Goal: Information Seeking & Learning: Learn about a topic

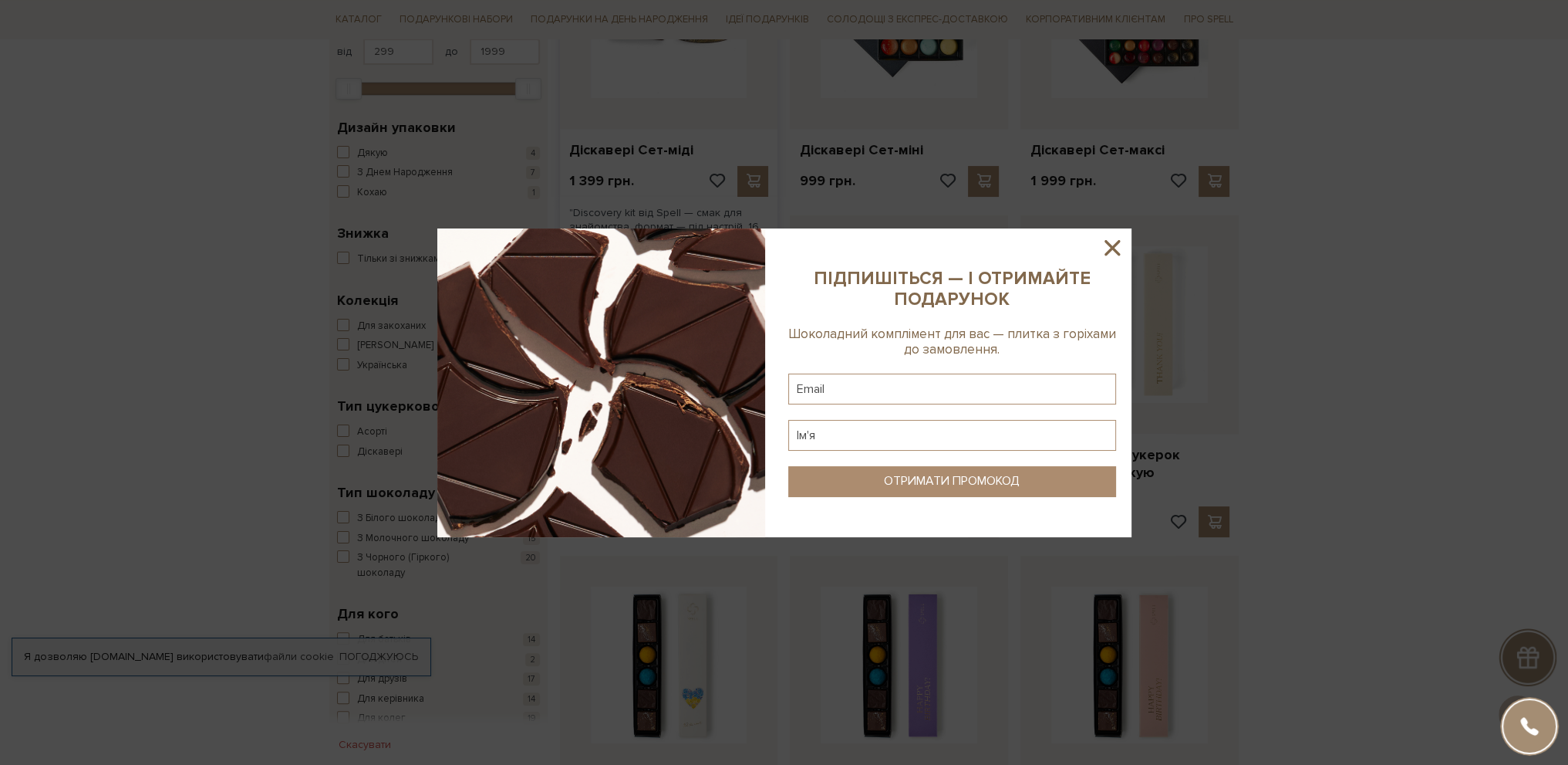
scroll to position [155, 0]
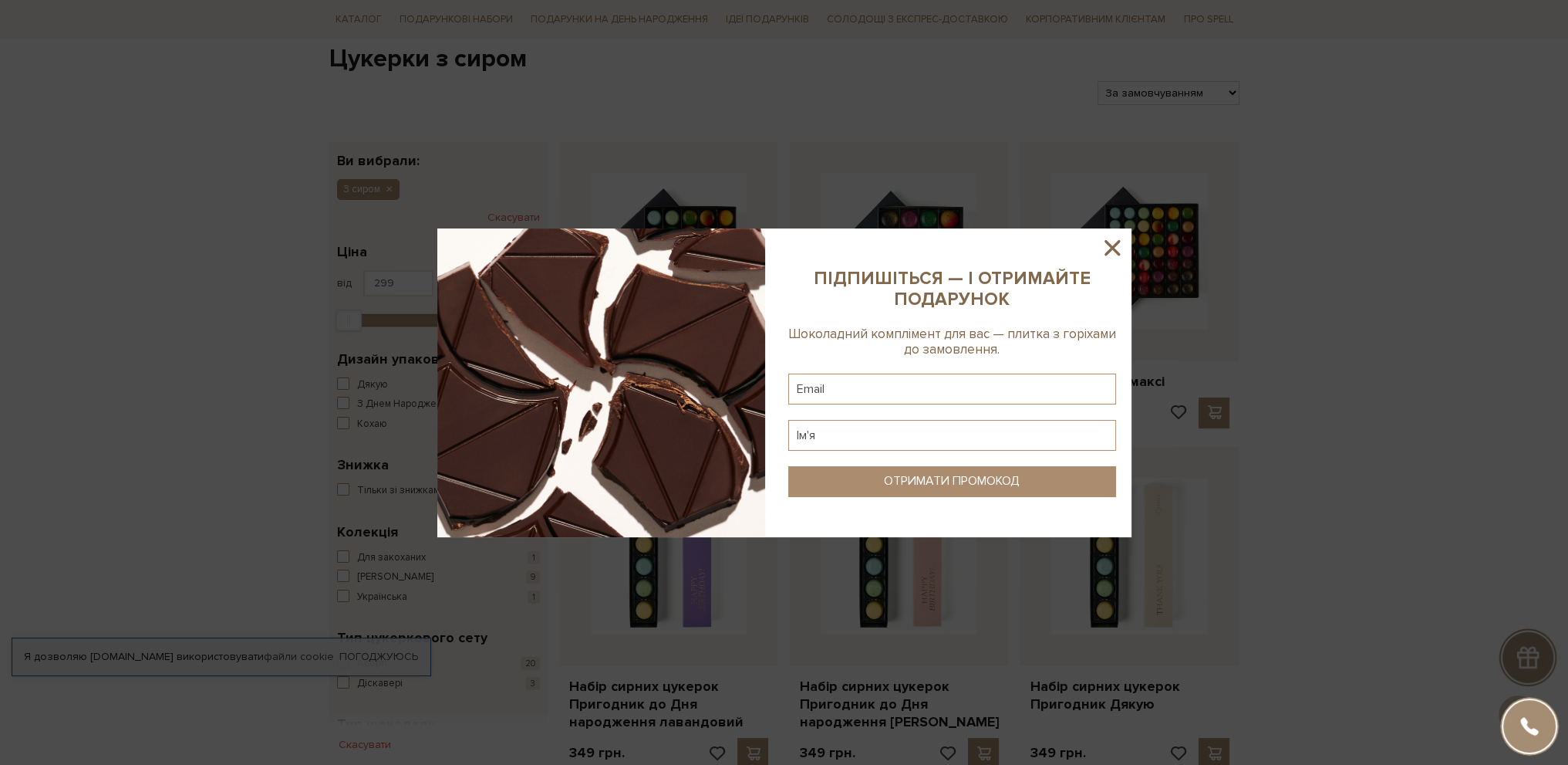
click at [1112, 241] on icon at bounding box center [1113, 248] width 27 height 27
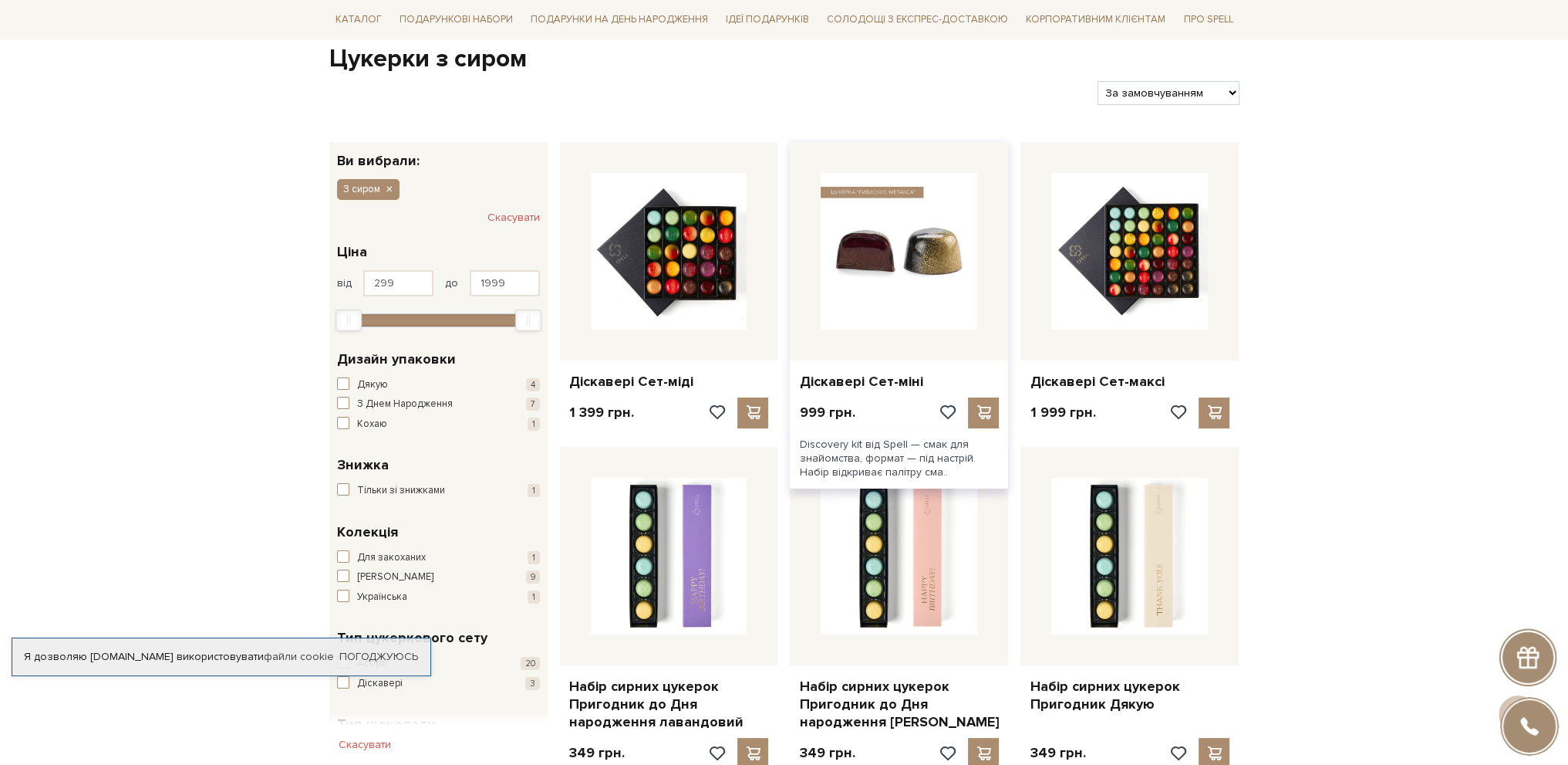
click at [881, 277] on img at bounding box center [899, 251] width 156 height 156
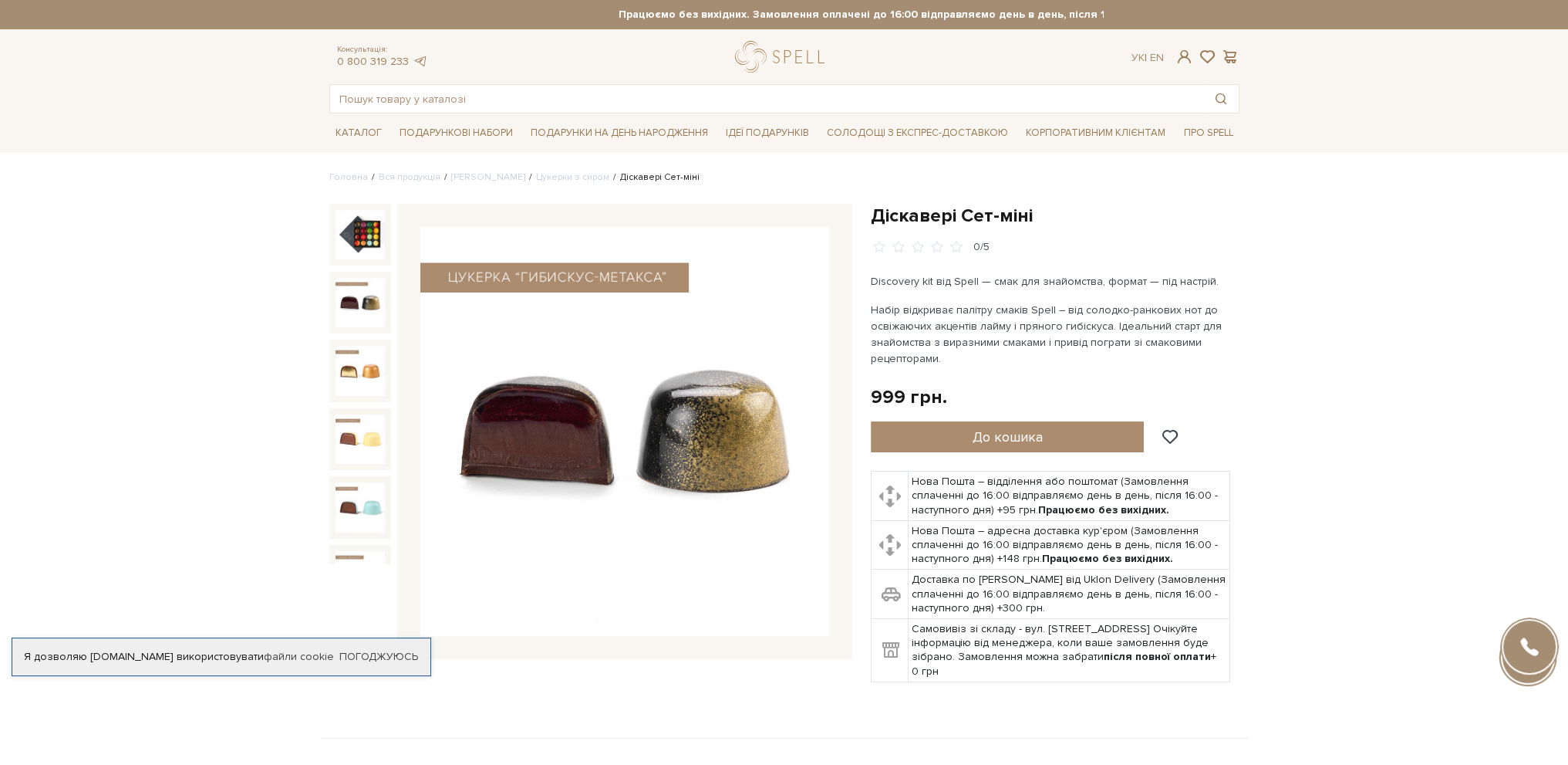
click at [367, 294] on img at bounding box center [361, 303] width 50 height 50
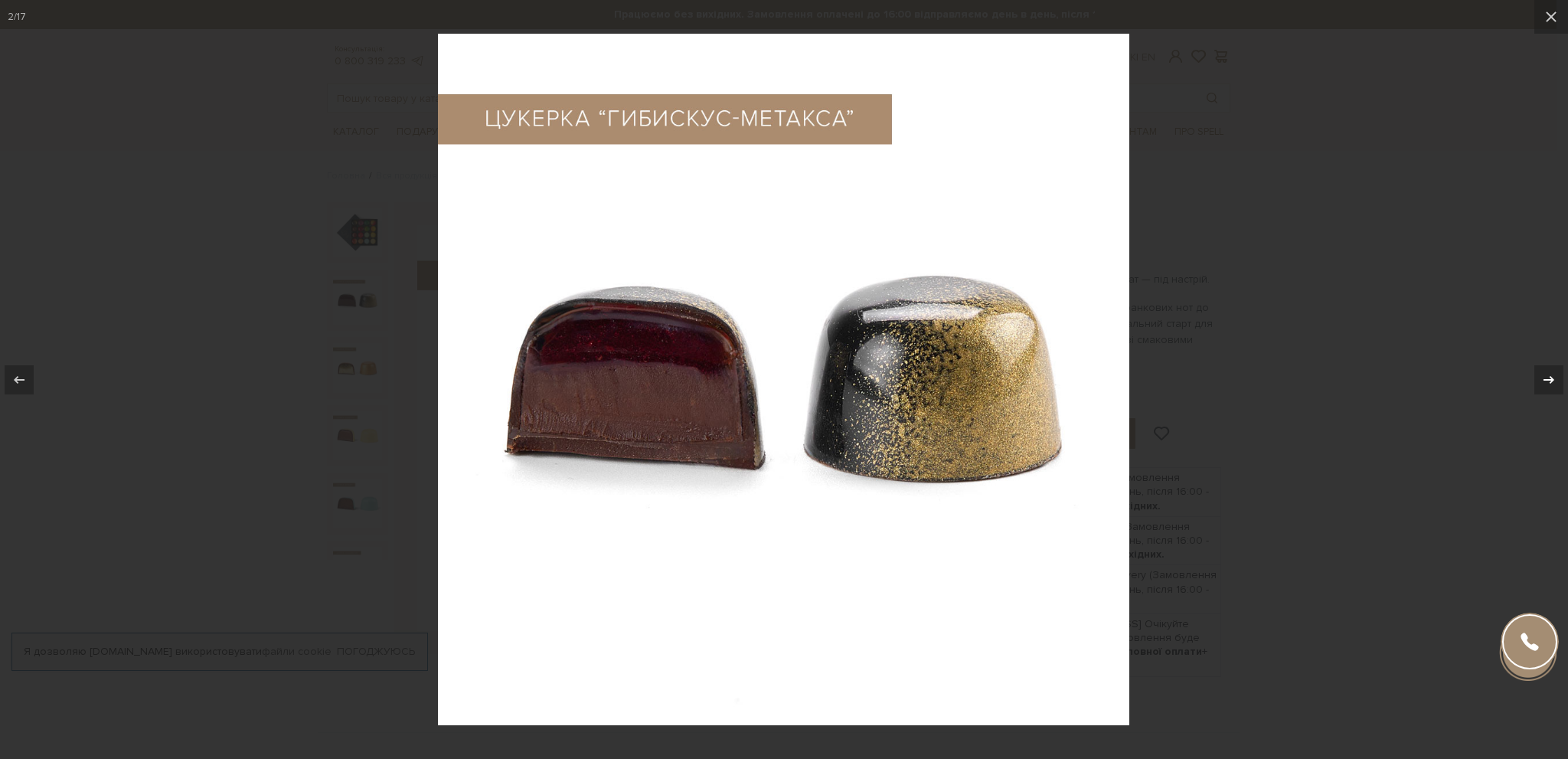
click at [1546, 369] on div at bounding box center [1549, 380] width 29 height 29
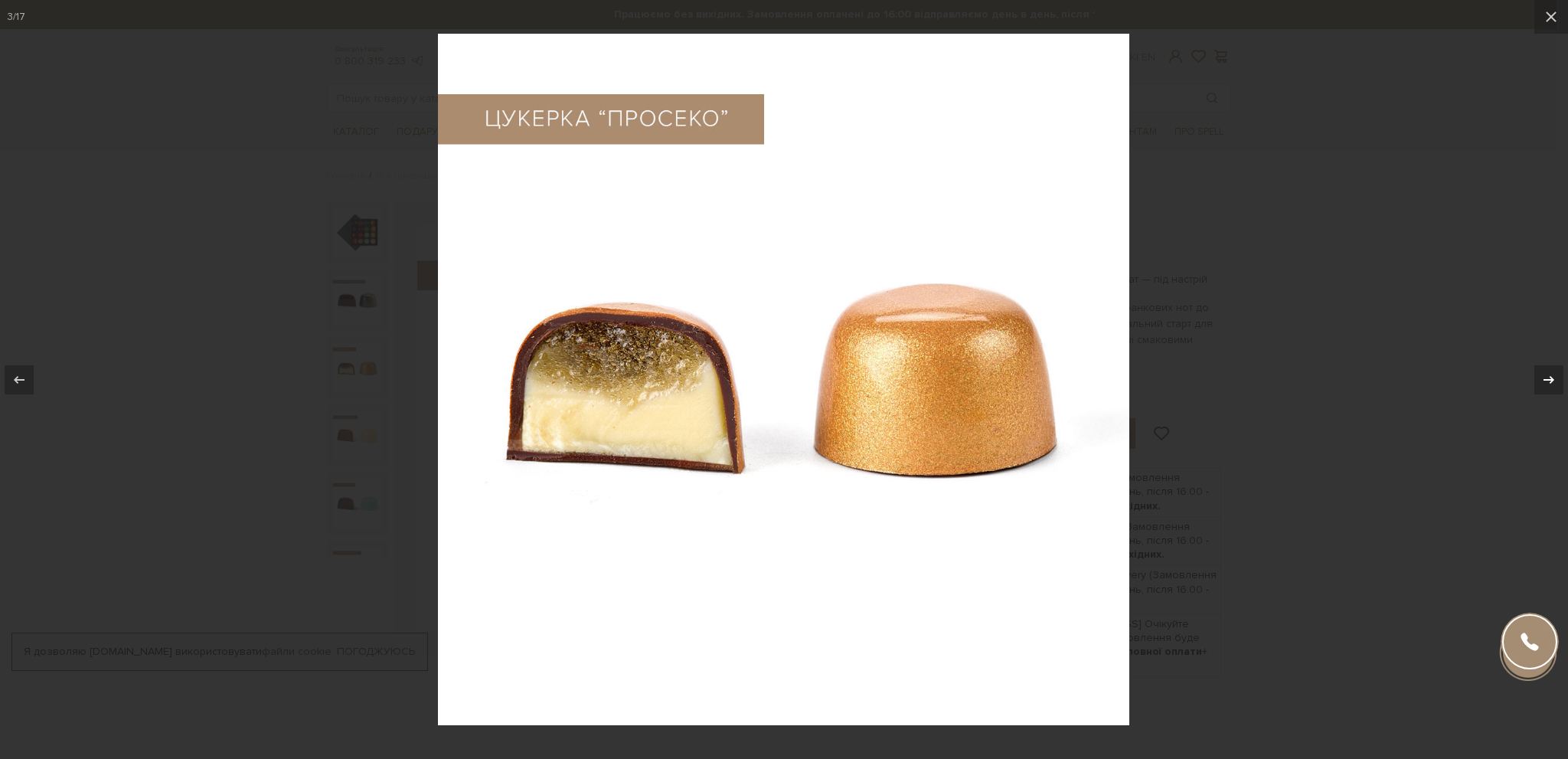
click at [1546, 369] on div at bounding box center [1549, 380] width 29 height 29
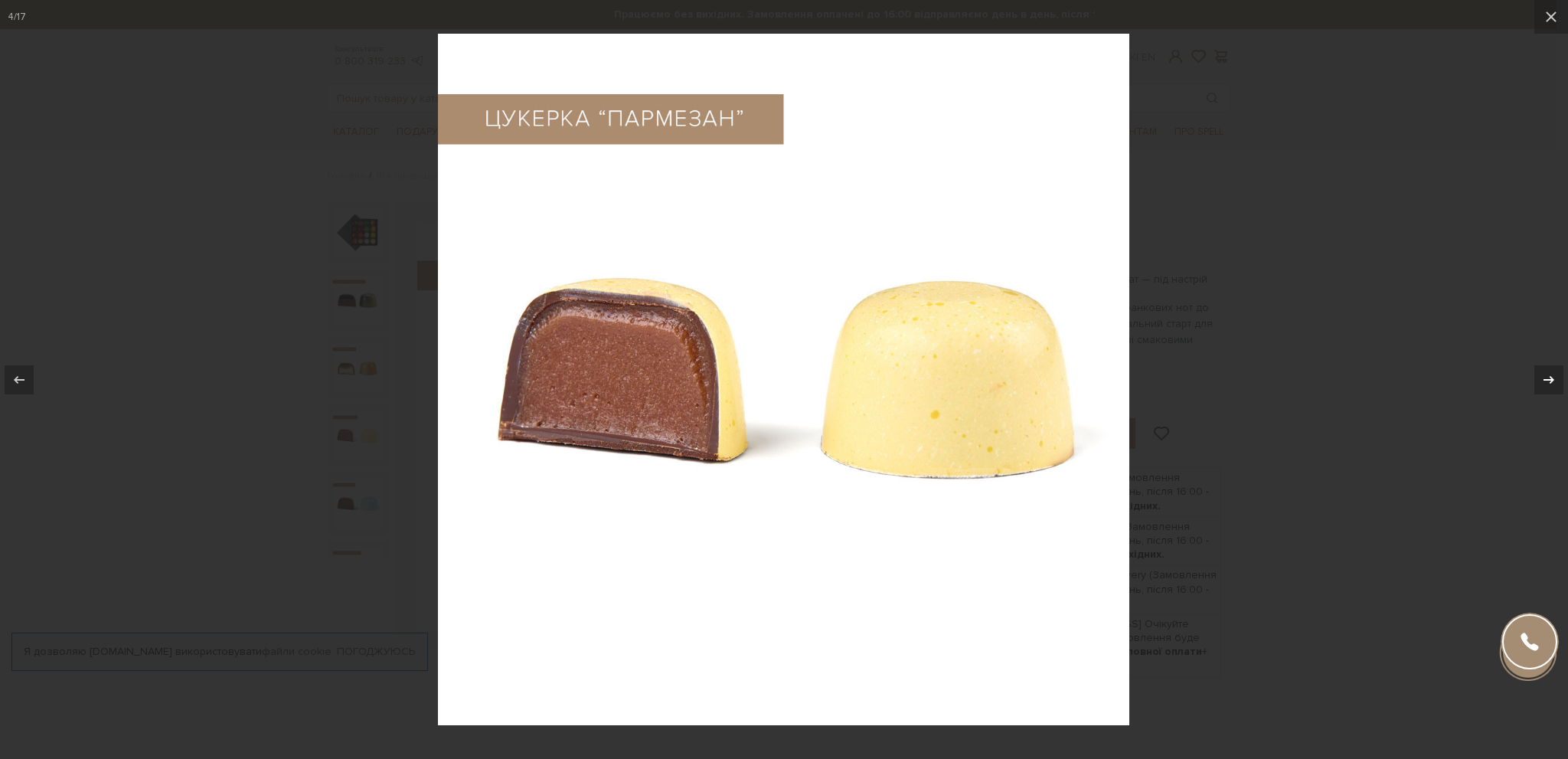
click at [1546, 369] on div at bounding box center [1549, 380] width 29 height 29
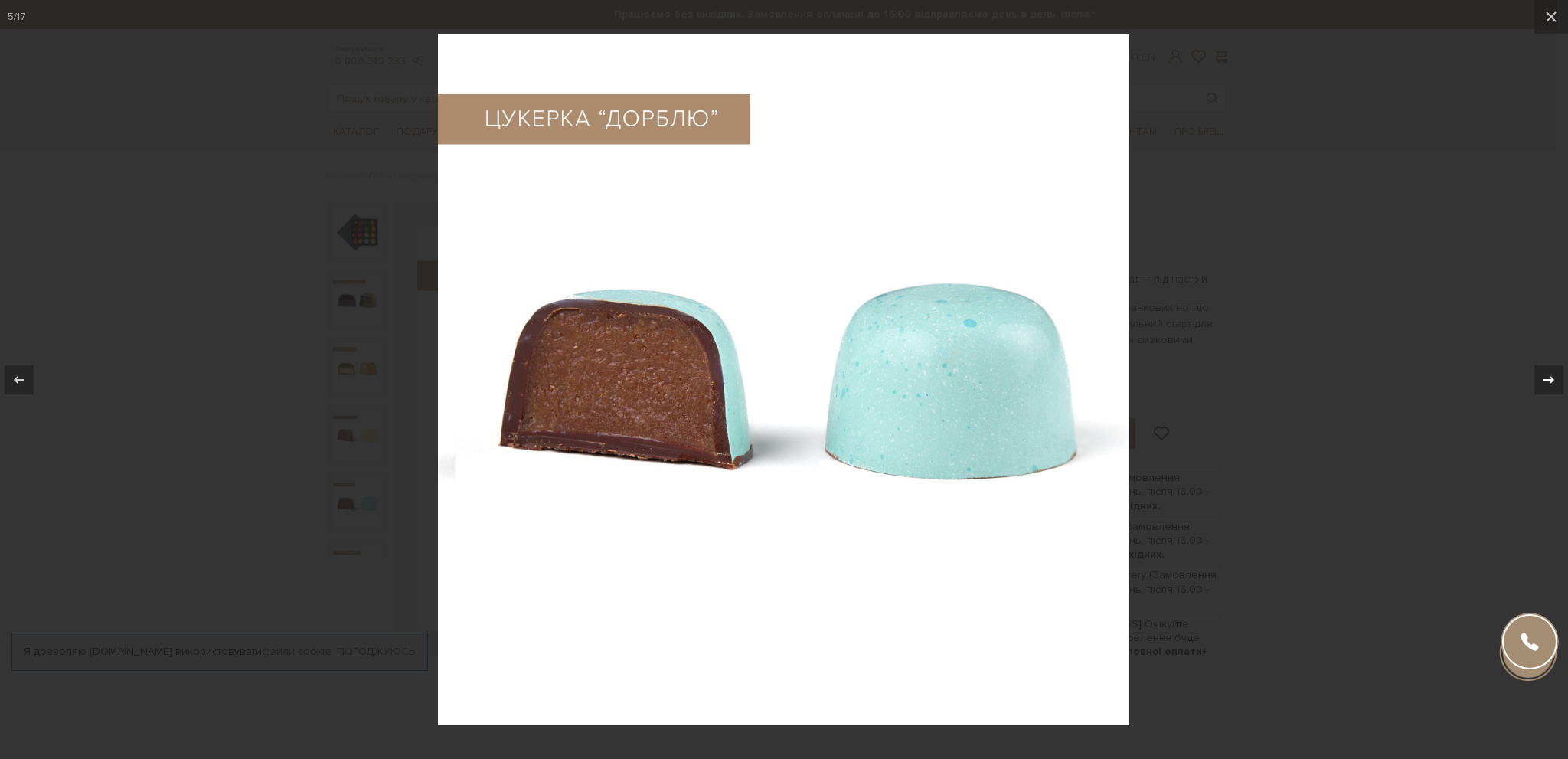
click at [1546, 369] on div at bounding box center [1549, 380] width 29 height 29
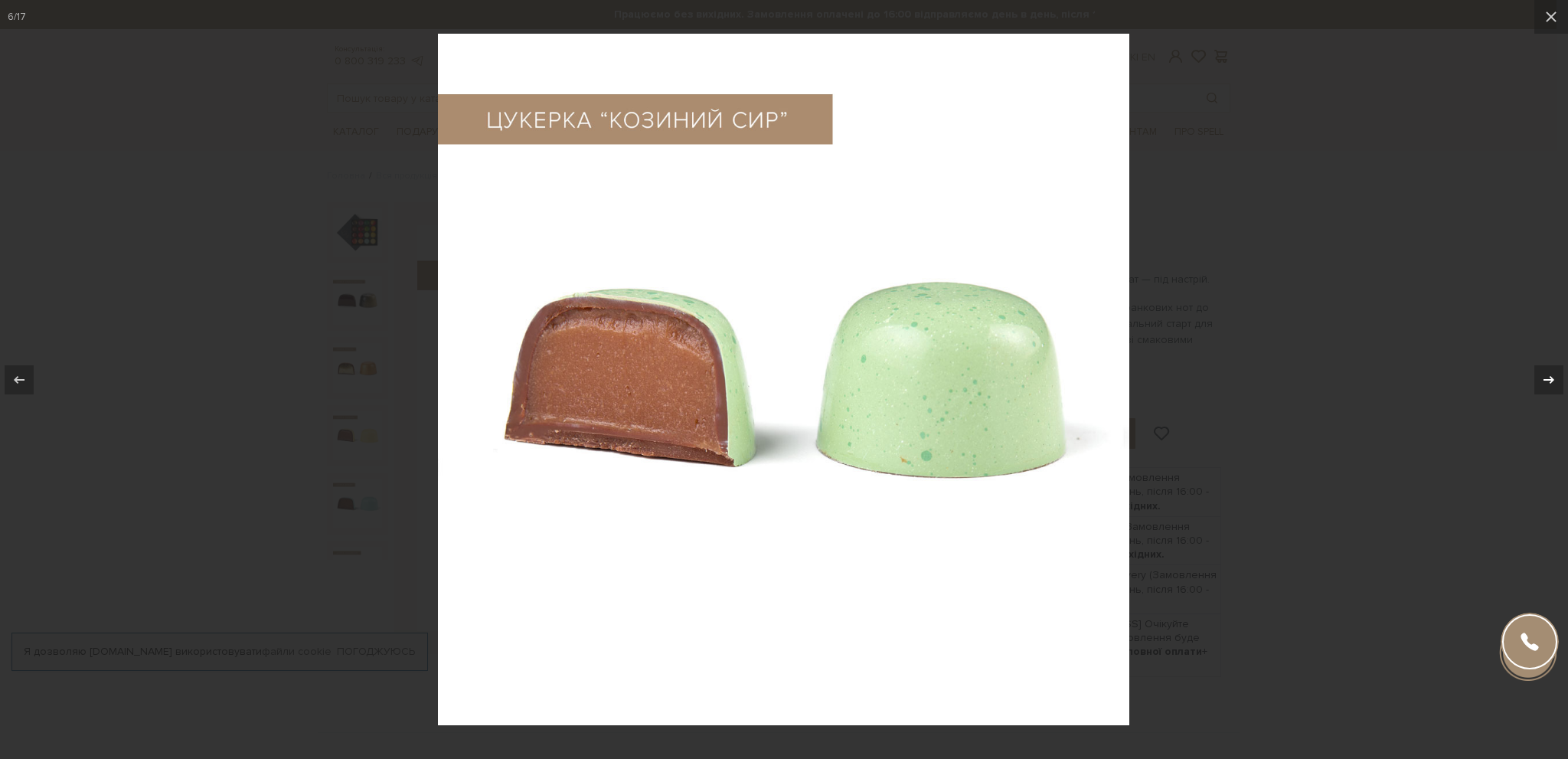
click at [1546, 369] on div at bounding box center [1549, 380] width 29 height 29
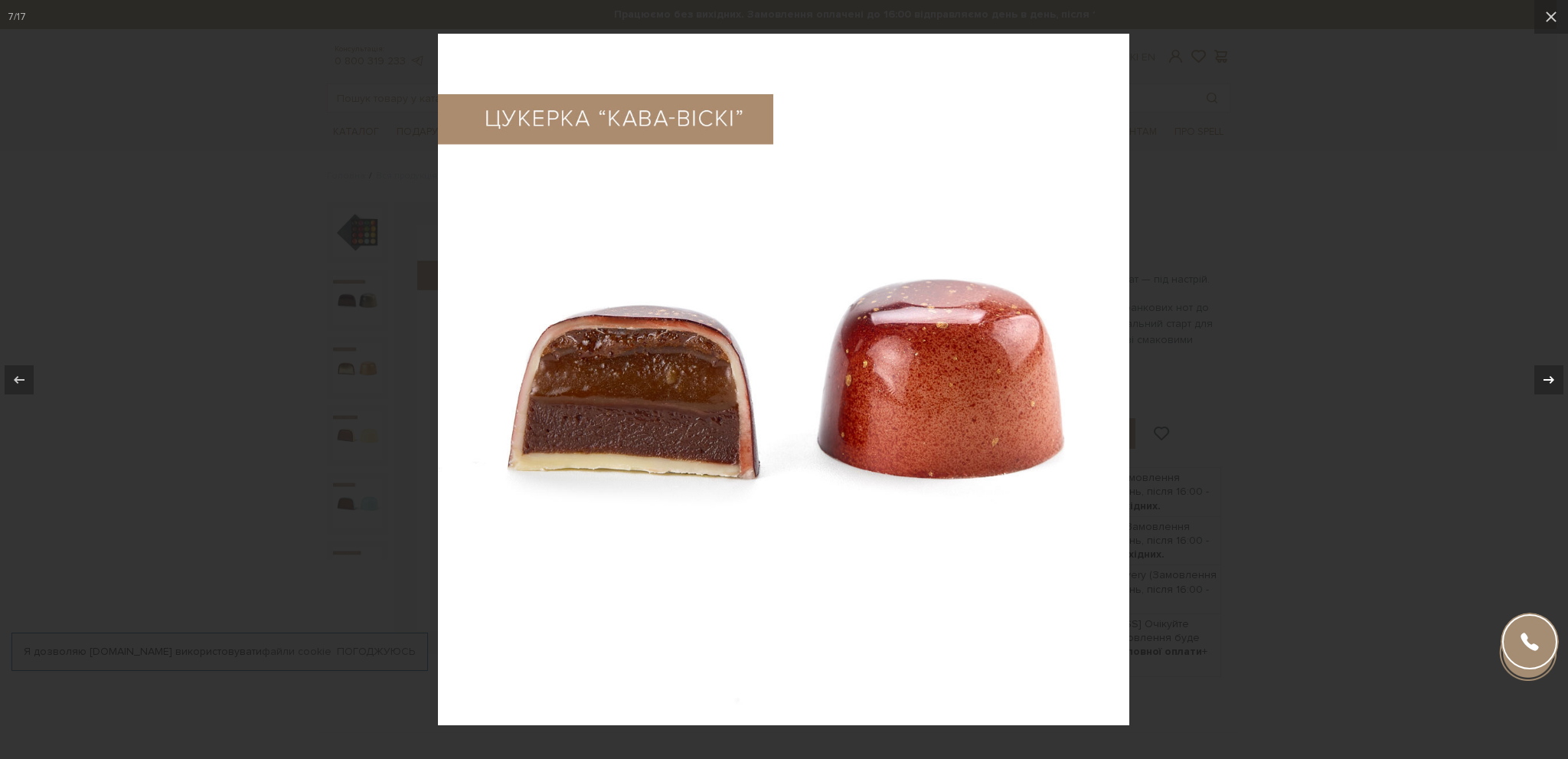
click at [1546, 369] on div at bounding box center [1549, 380] width 29 height 29
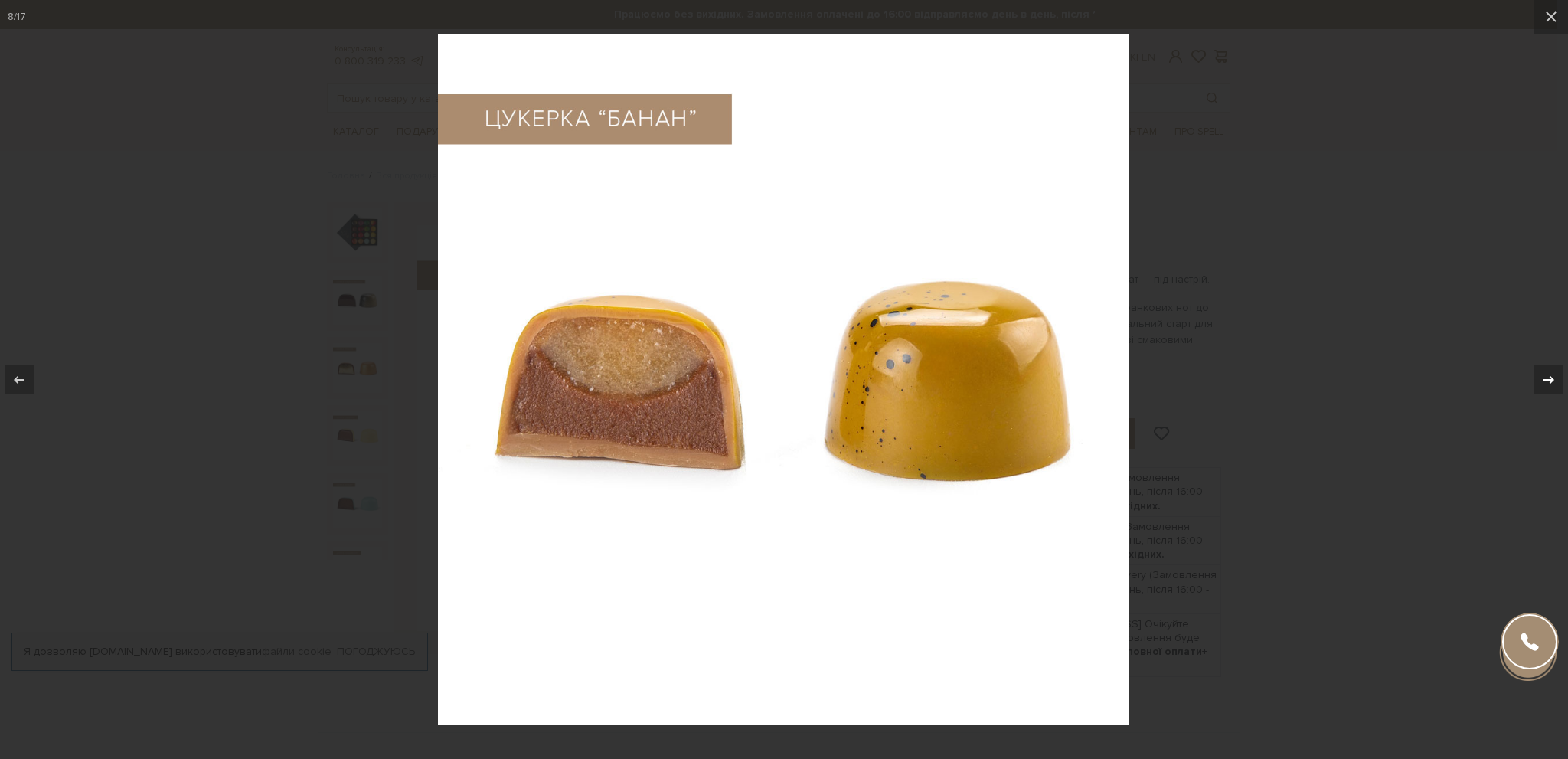
click at [1546, 369] on div at bounding box center [1549, 380] width 29 height 29
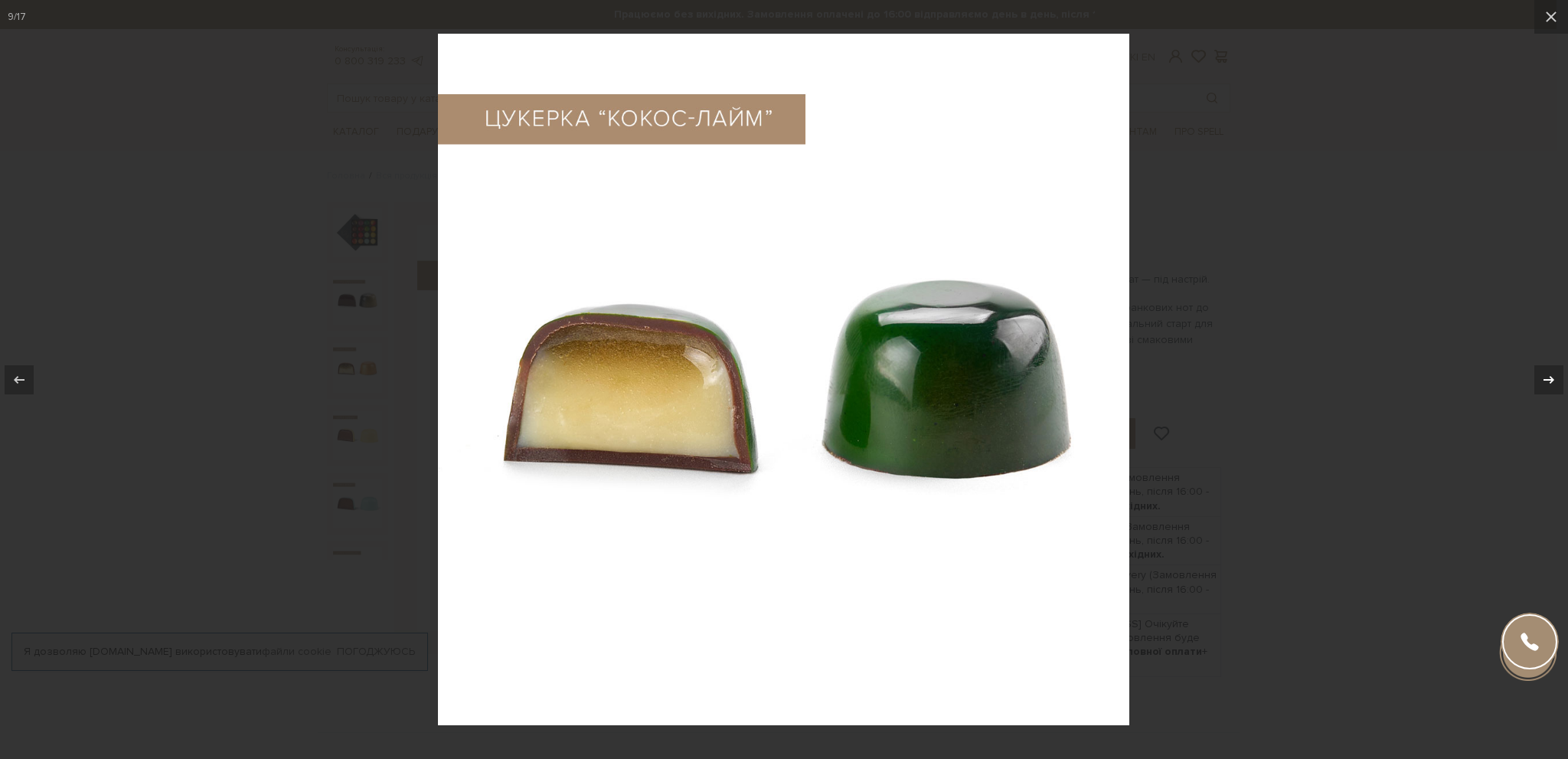
click at [1546, 369] on div at bounding box center [1549, 380] width 29 height 29
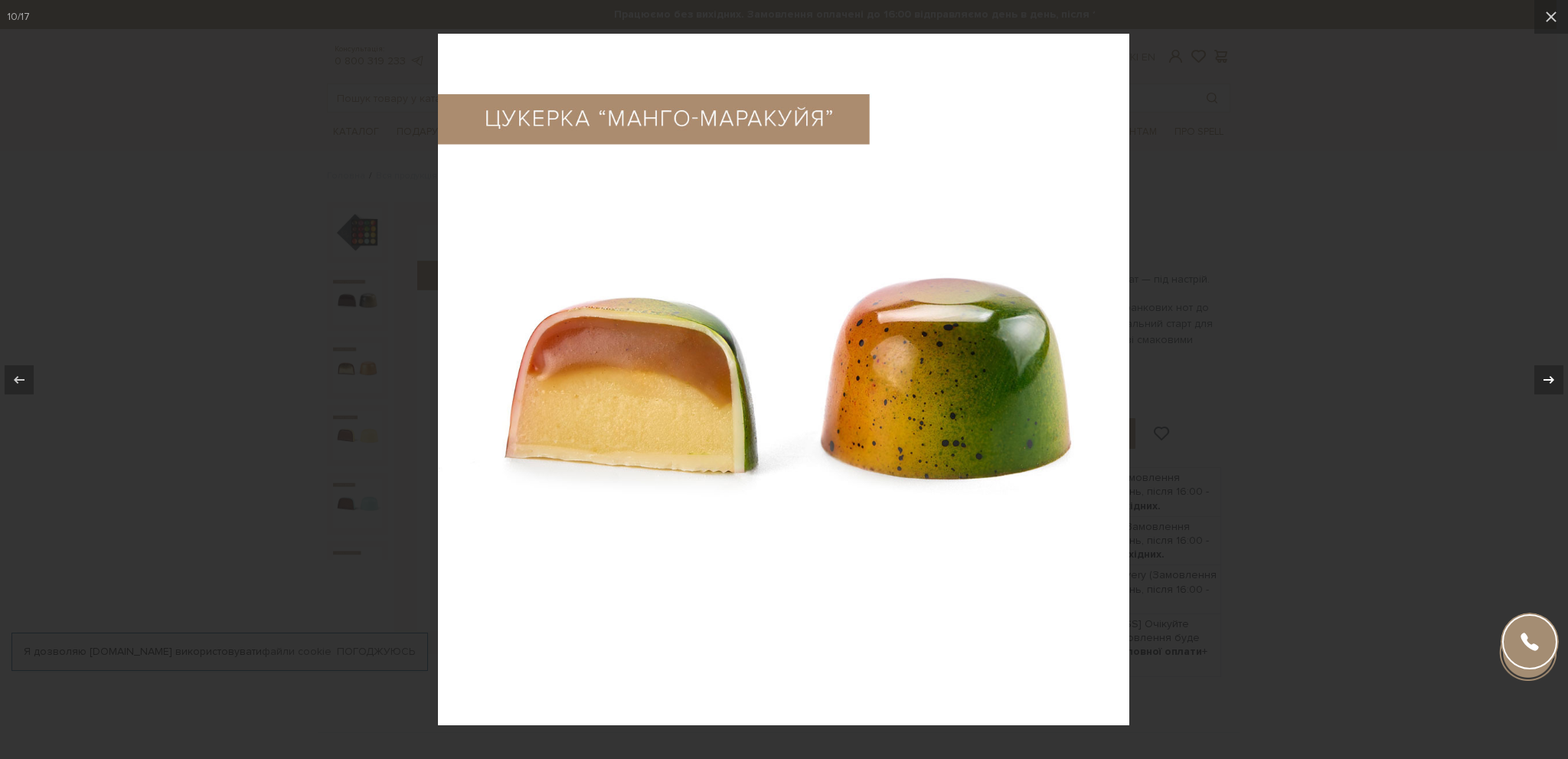
click at [1546, 369] on div at bounding box center [1549, 380] width 29 height 29
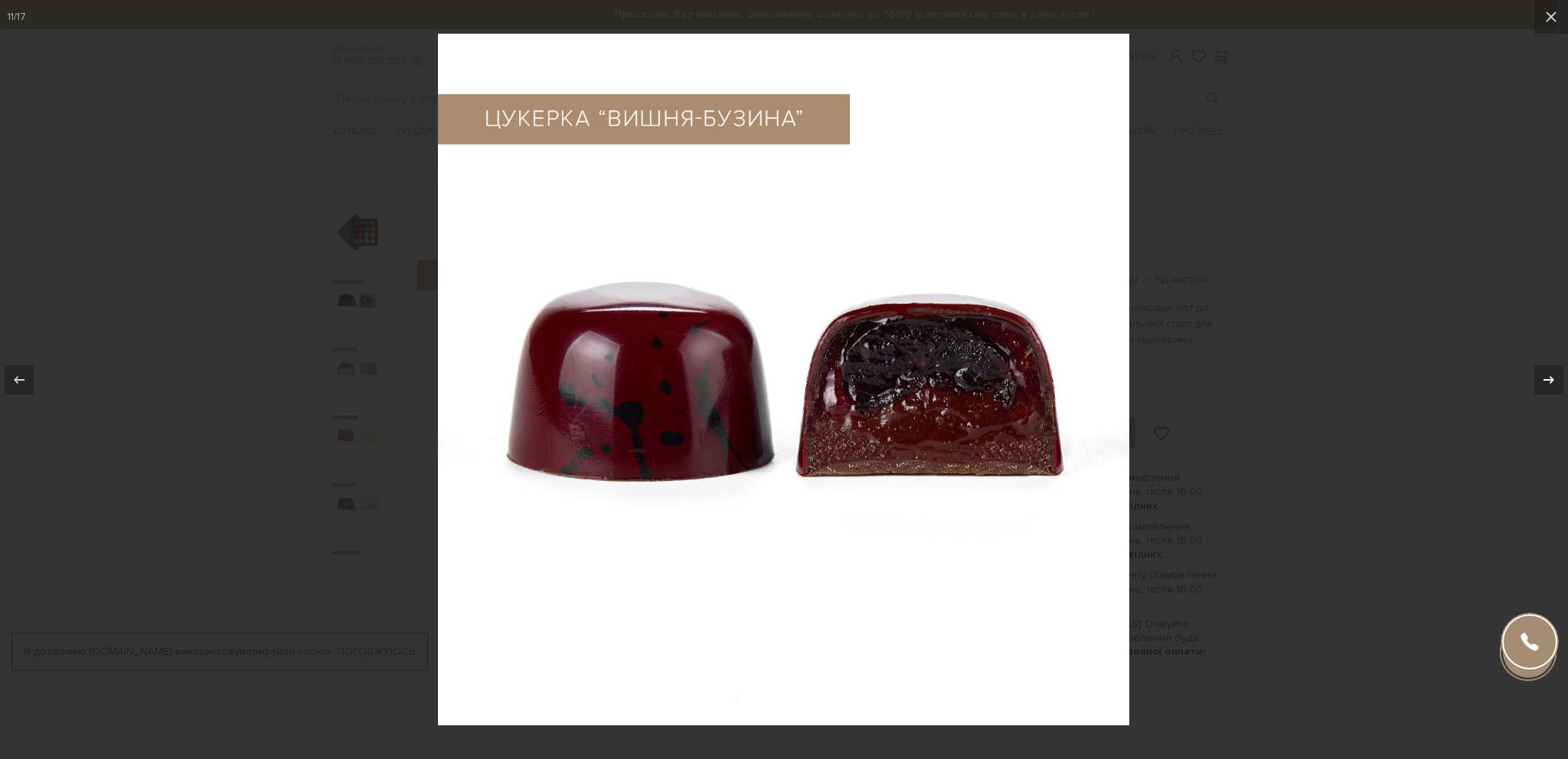
click at [1546, 369] on div at bounding box center [1549, 380] width 29 height 29
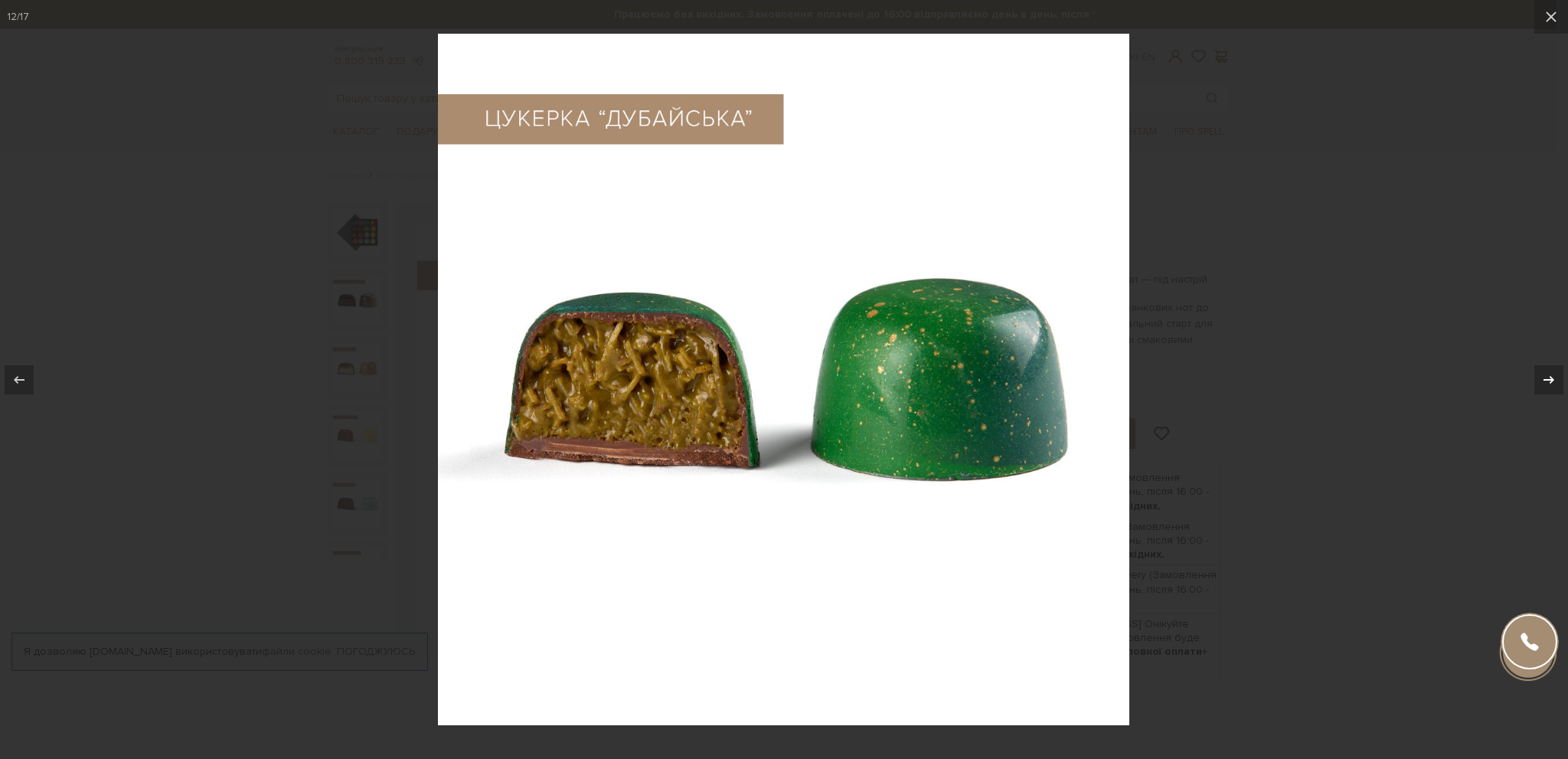
click at [1546, 369] on div at bounding box center [1549, 380] width 29 height 29
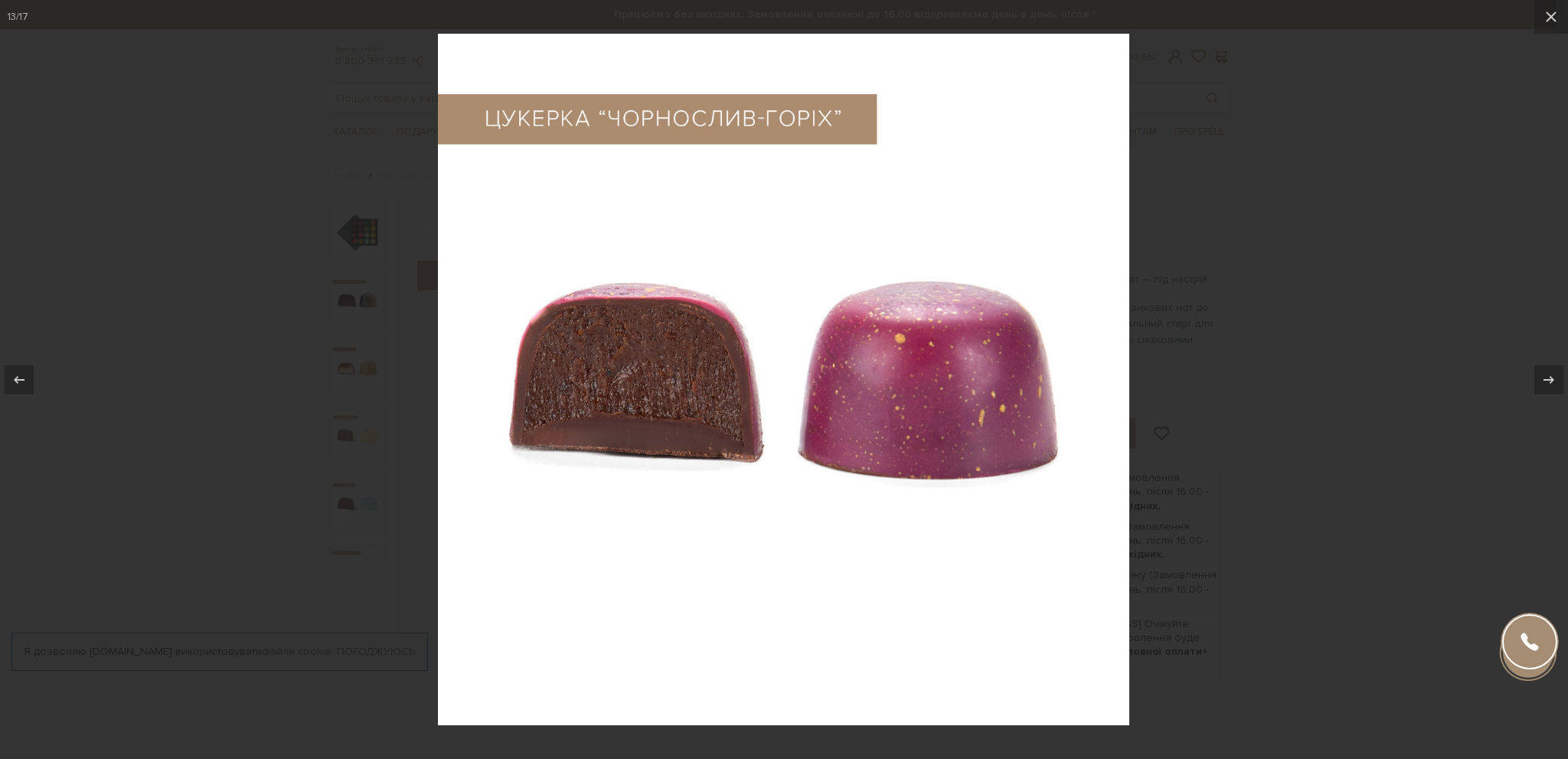
click at [1546, 371] on icon at bounding box center [1549, 380] width 18 height 18
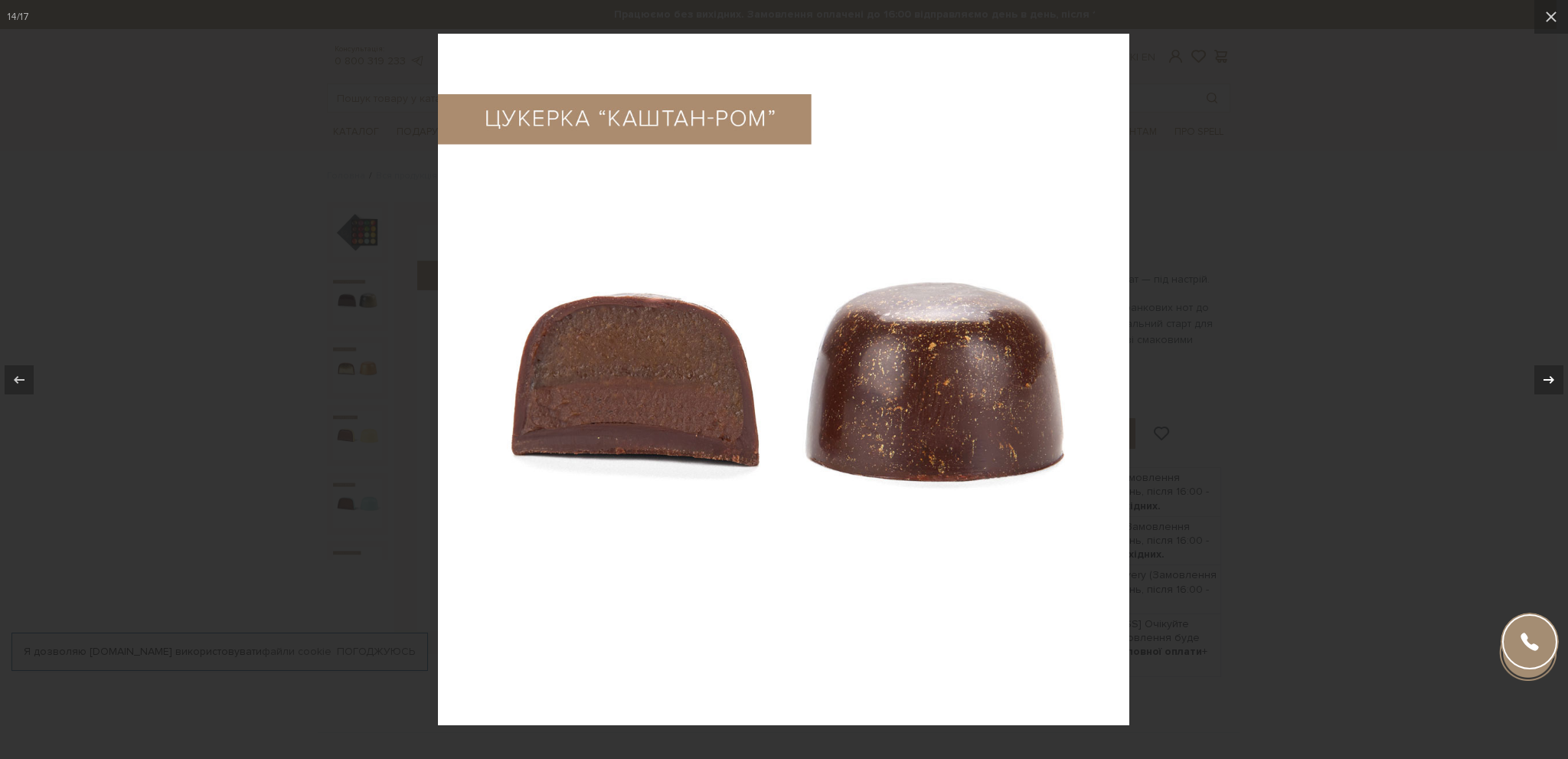
click at [1546, 371] on icon at bounding box center [1549, 380] width 18 height 18
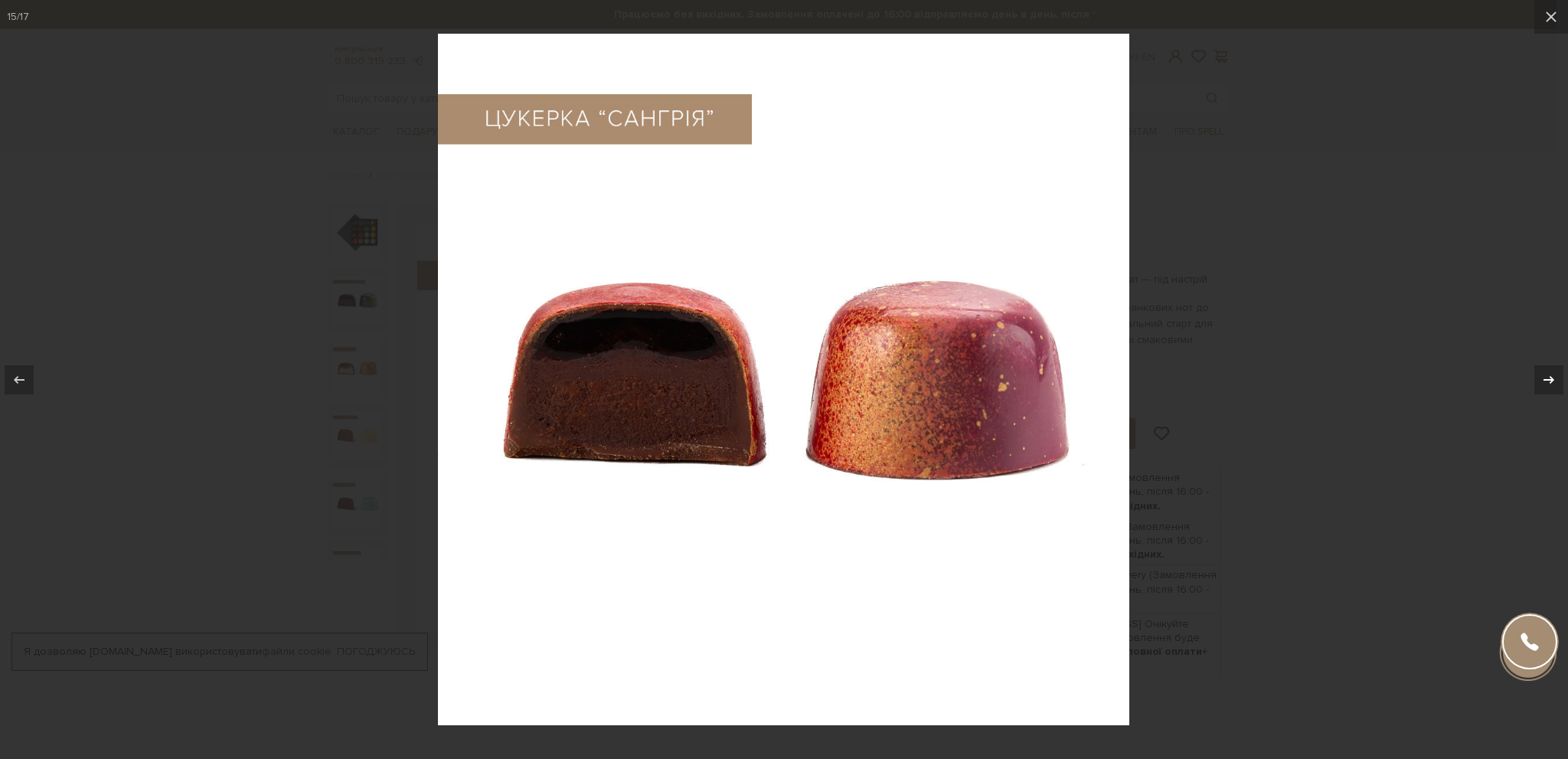
click at [1546, 371] on icon at bounding box center [1549, 380] width 18 height 18
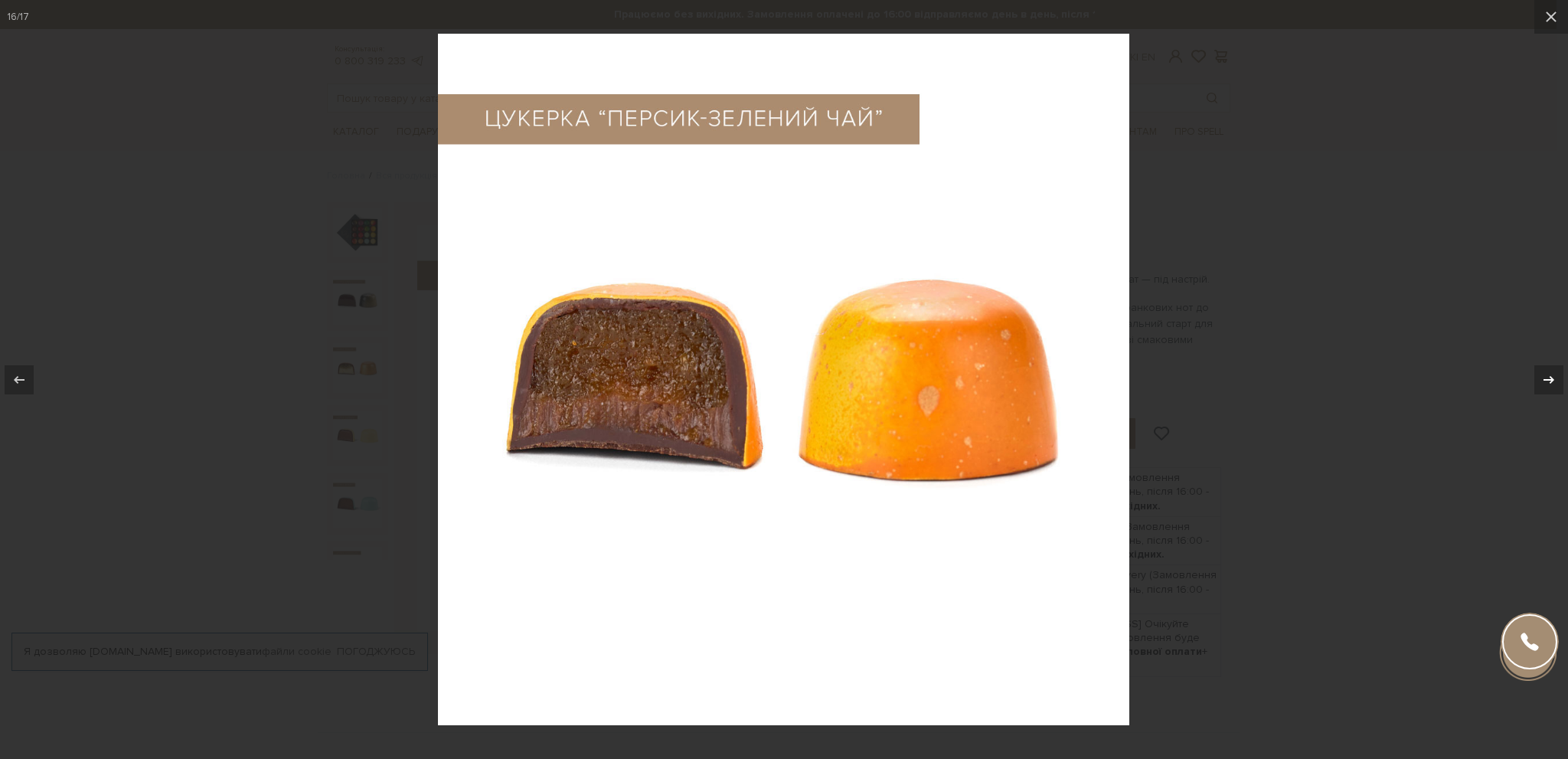
click at [1546, 371] on icon at bounding box center [1549, 380] width 18 height 18
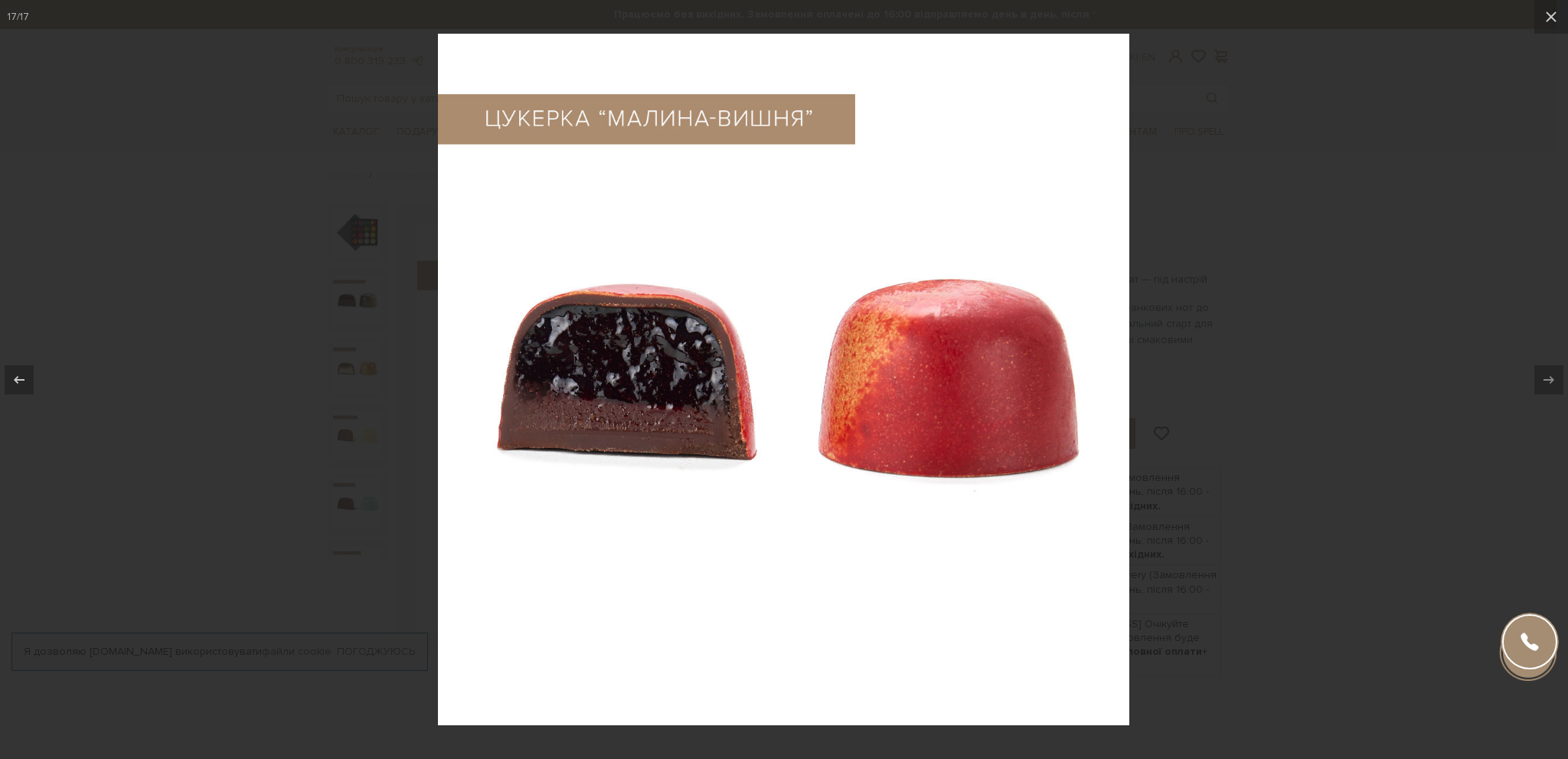
click at [1426, 385] on div at bounding box center [784, 379] width 1568 height 759
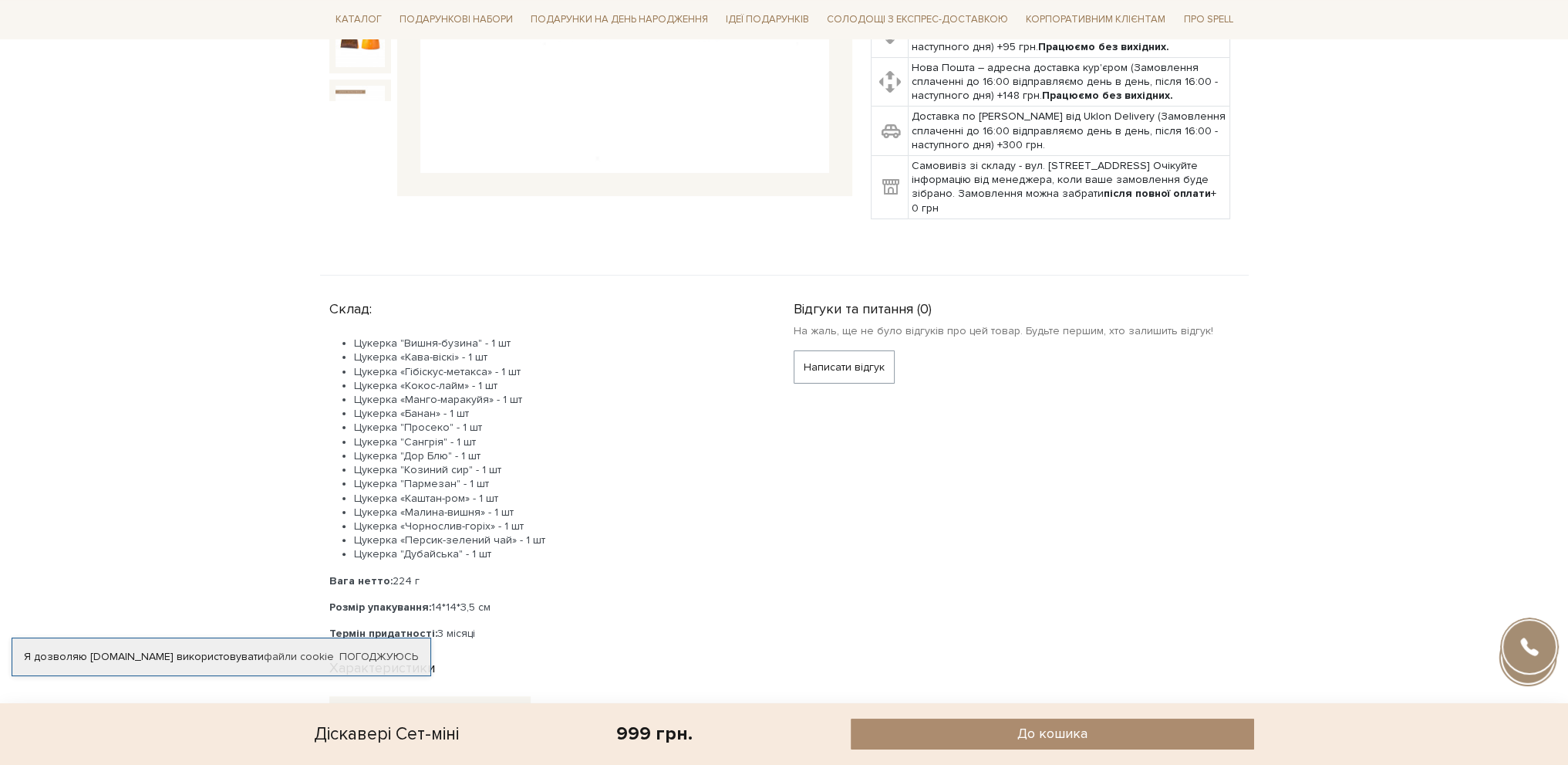
scroll to position [771, 0]
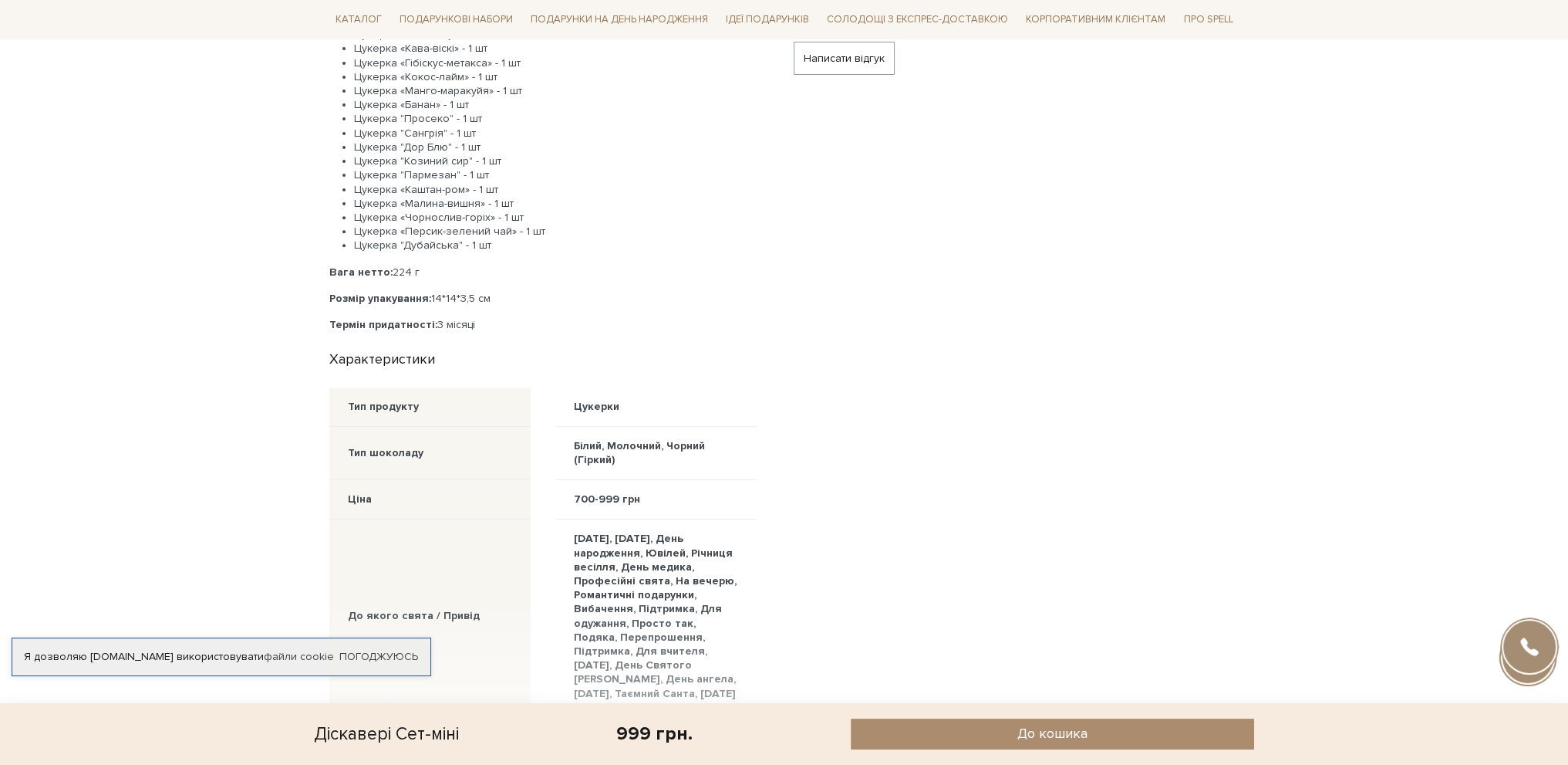
drag, startPoint x: 420, startPoint y: 325, endPoint x: 506, endPoint y: 323, distance: 86.0
click at [506, 323] on p "Термін придатності: 3 місяці" at bounding box center [543, 324] width 427 height 14
click at [519, 324] on p "Термін придатності: 3 місяці" at bounding box center [543, 324] width 427 height 14
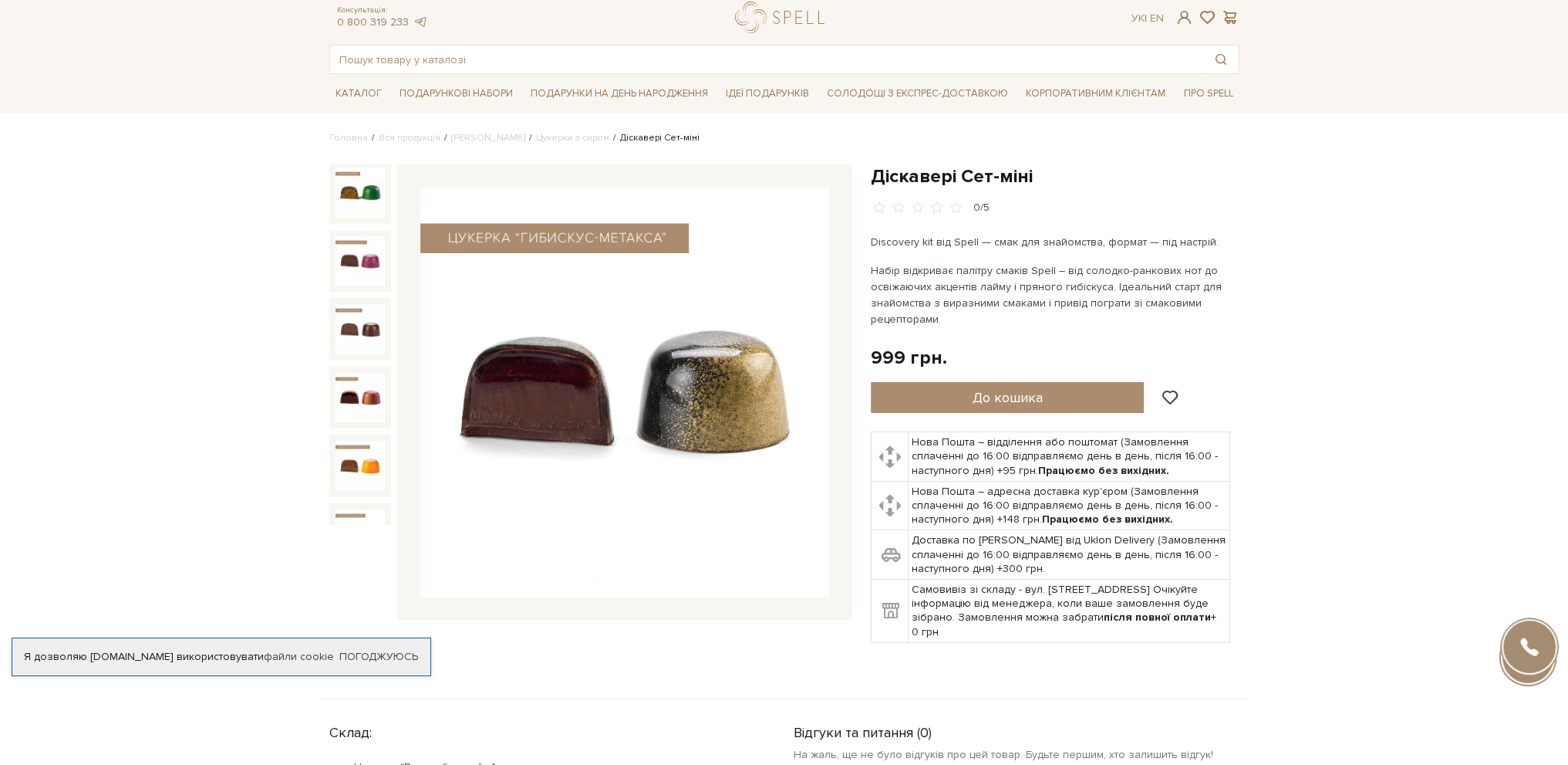
scroll to position [0, 0]
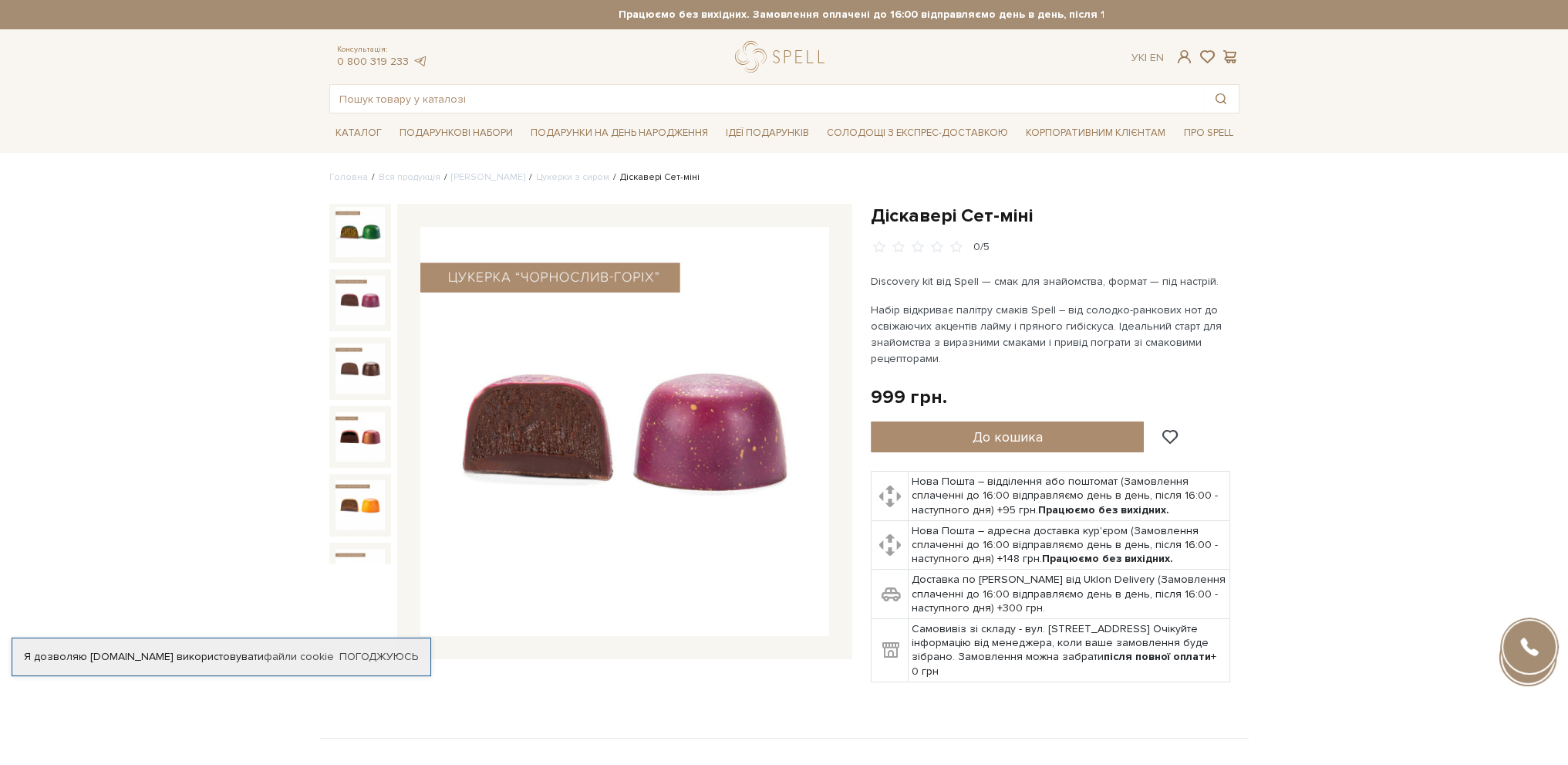
click at [905, 323] on p "Набір відкриває палітру смаків Spell – від солодко-ранкових нот до освіжаючих а…" at bounding box center [1052, 334] width 362 height 64
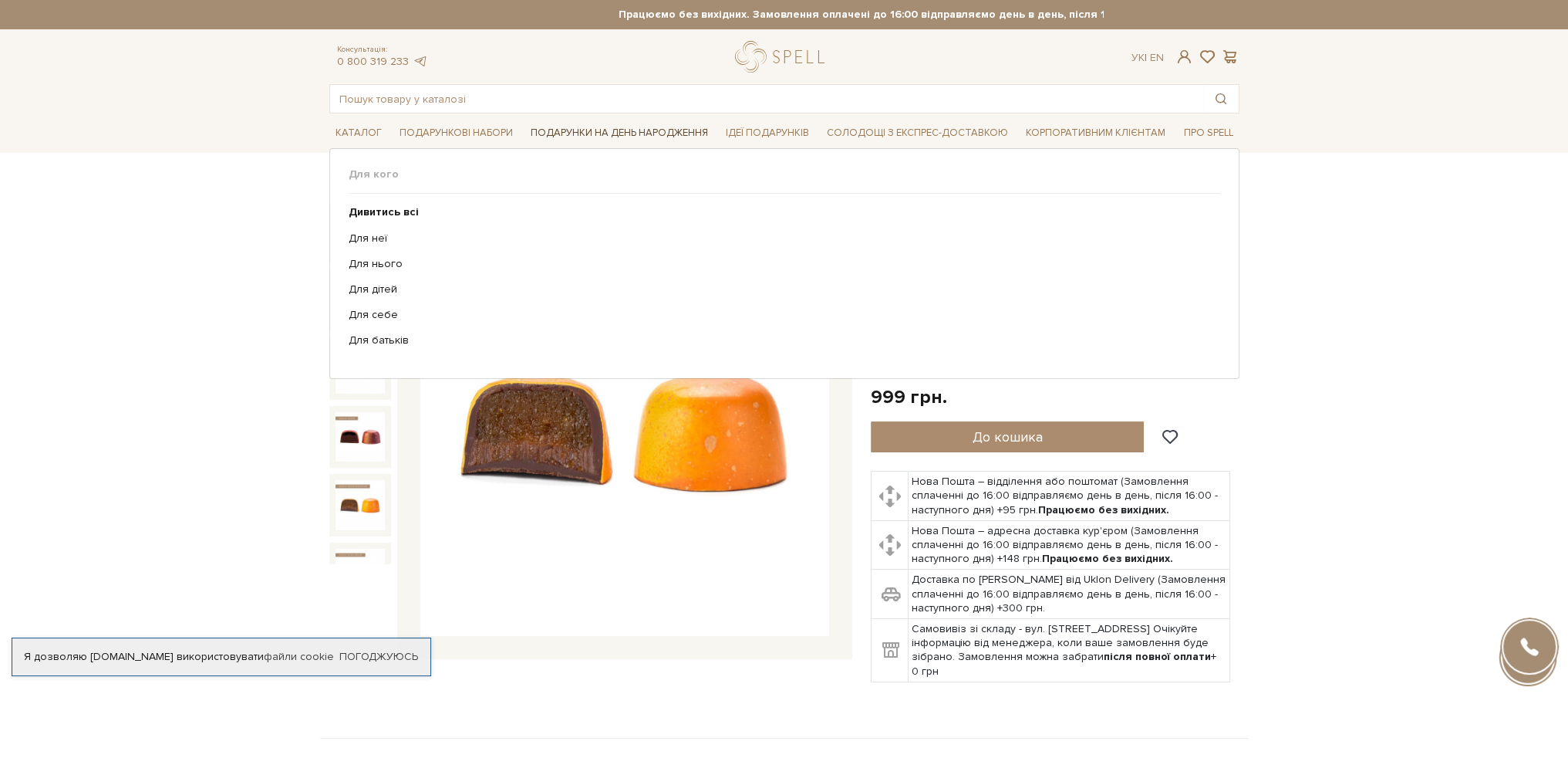
click at [625, 126] on span "Подарунки на День народження" at bounding box center [619, 133] width 190 height 24
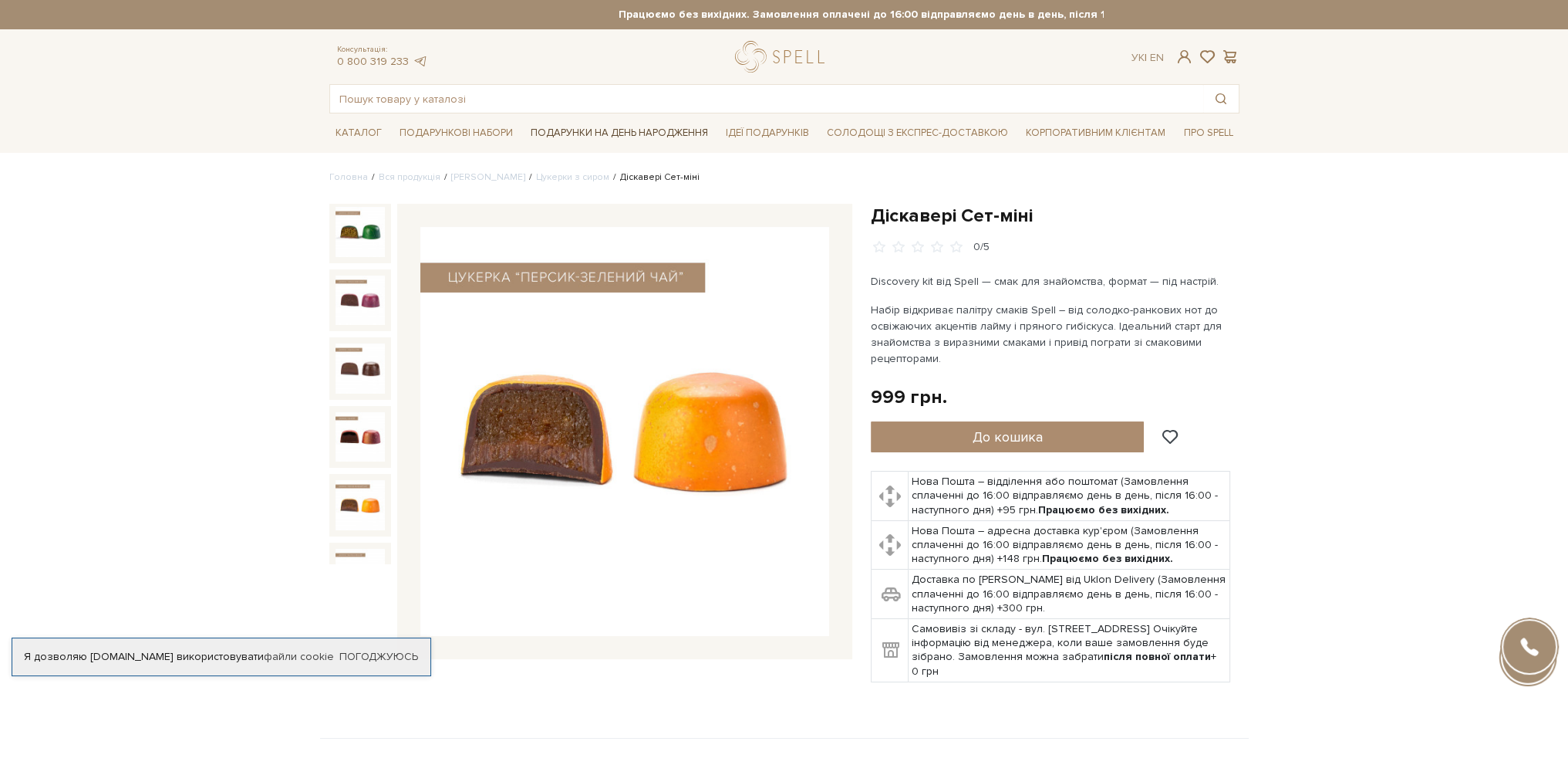
click at [596, 136] on span "Подарунки на День народження" at bounding box center [619, 133] width 190 height 24
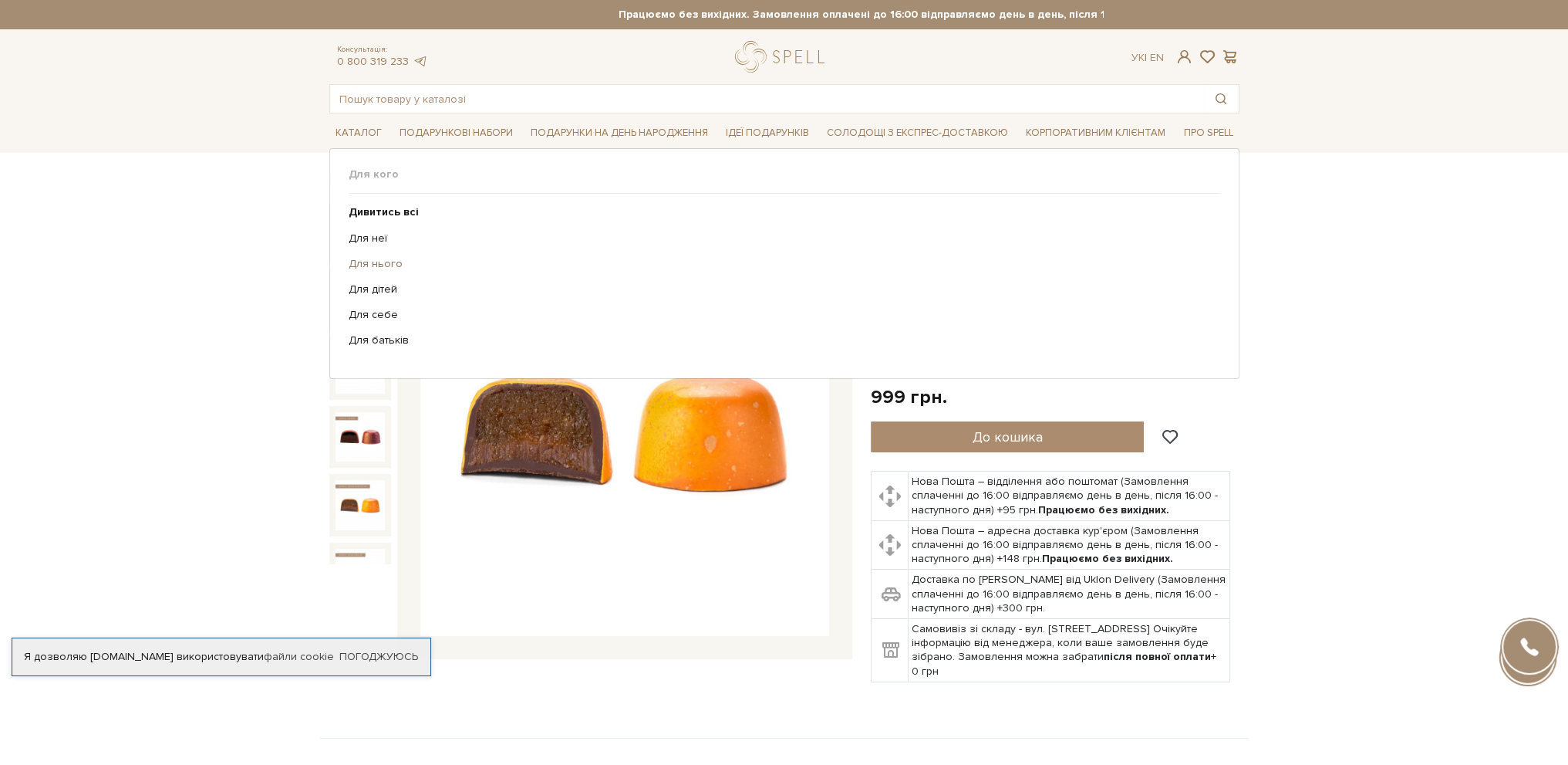
click at [372, 260] on link "Для нього" at bounding box center [778, 263] width 860 height 14
